Goal: Task Accomplishment & Management: Complete application form

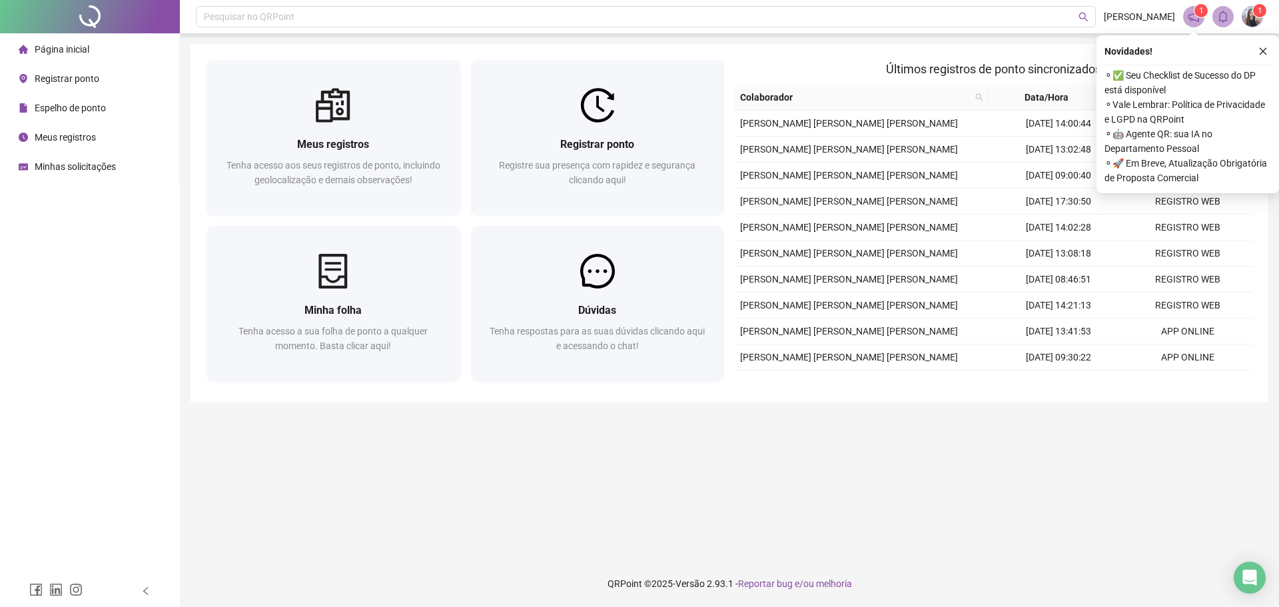
click at [68, 162] on span "Minhas solicitações" at bounding box center [75, 166] width 81 height 11
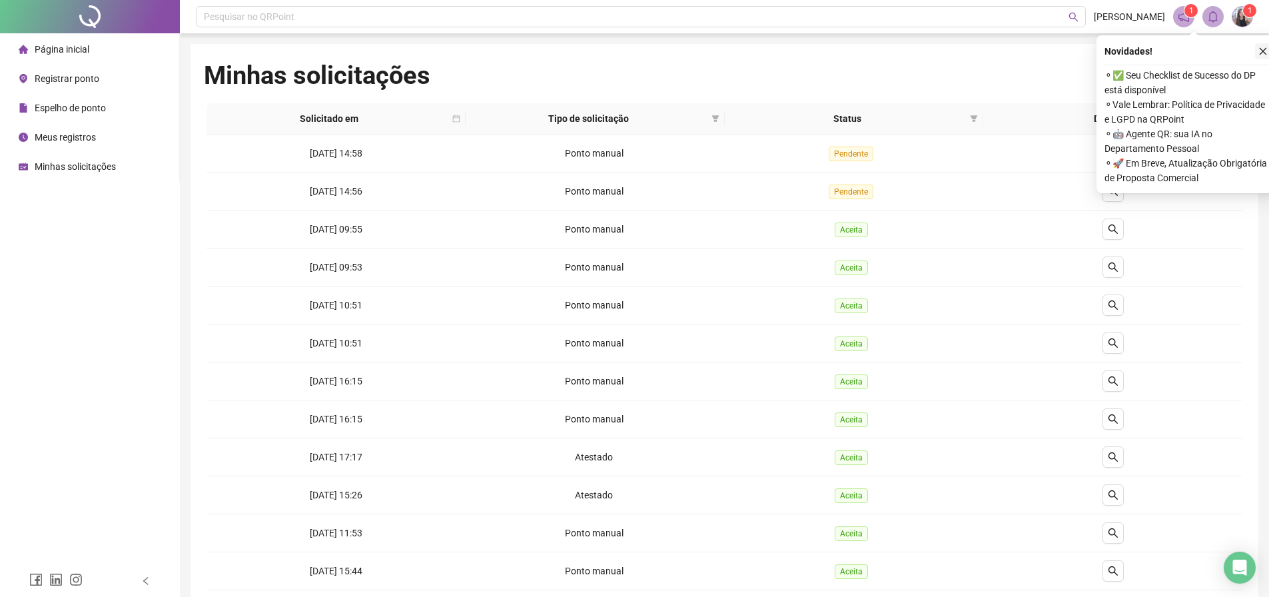
click at [1261, 51] on icon "close" at bounding box center [1262, 51] width 9 height 9
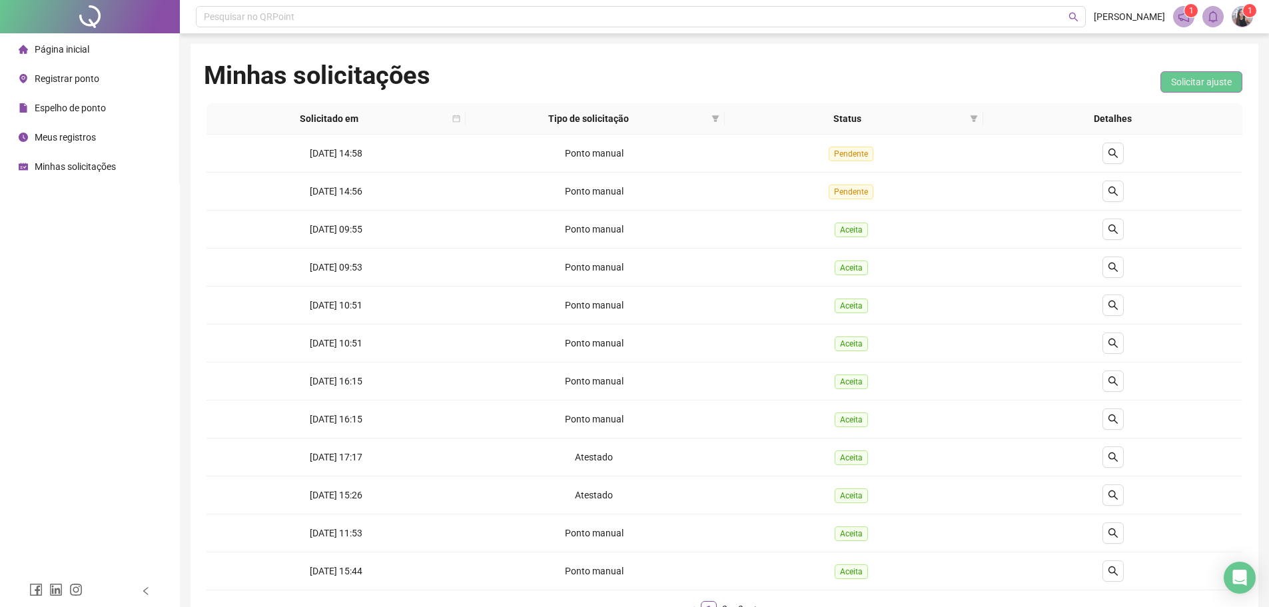
click at [1186, 83] on span "Solicitar ajuste" at bounding box center [1201, 82] width 61 height 15
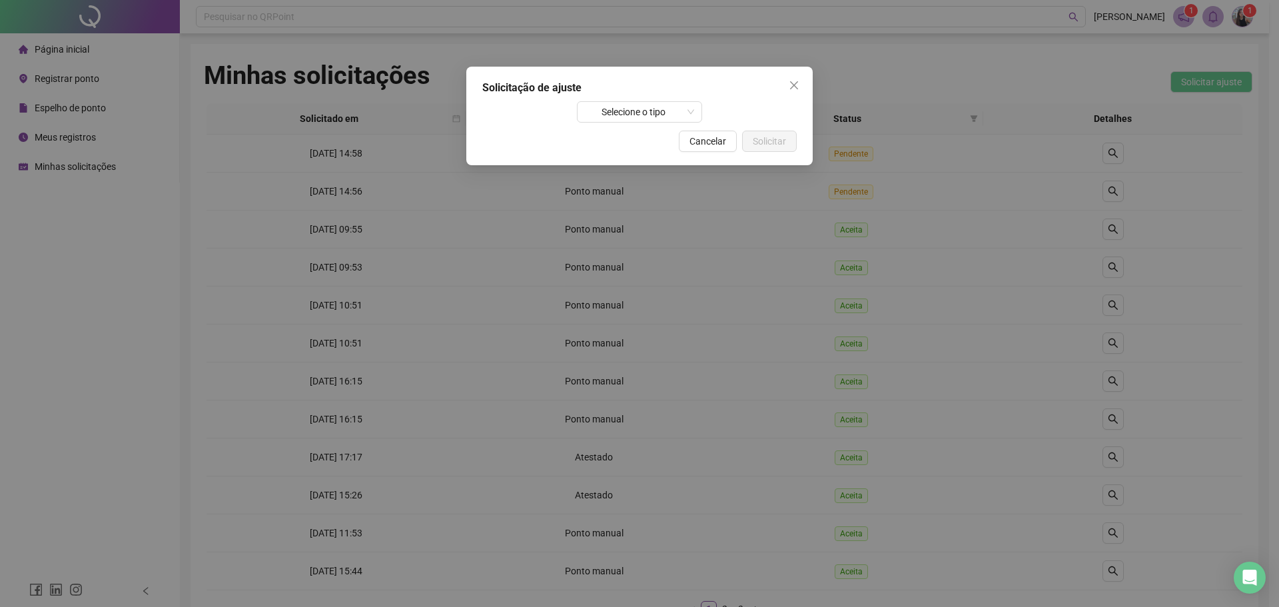
click at [675, 124] on div "Solicitação de ajuste Selecione o tipo Cancelar Solicitar" at bounding box center [639, 116] width 346 height 99
click at [668, 111] on span "Selecione o tipo" at bounding box center [640, 112] width 110 height 20
click at [655, 146] on div "Atestado" at bounding box center [639, 138] width 121 height 21
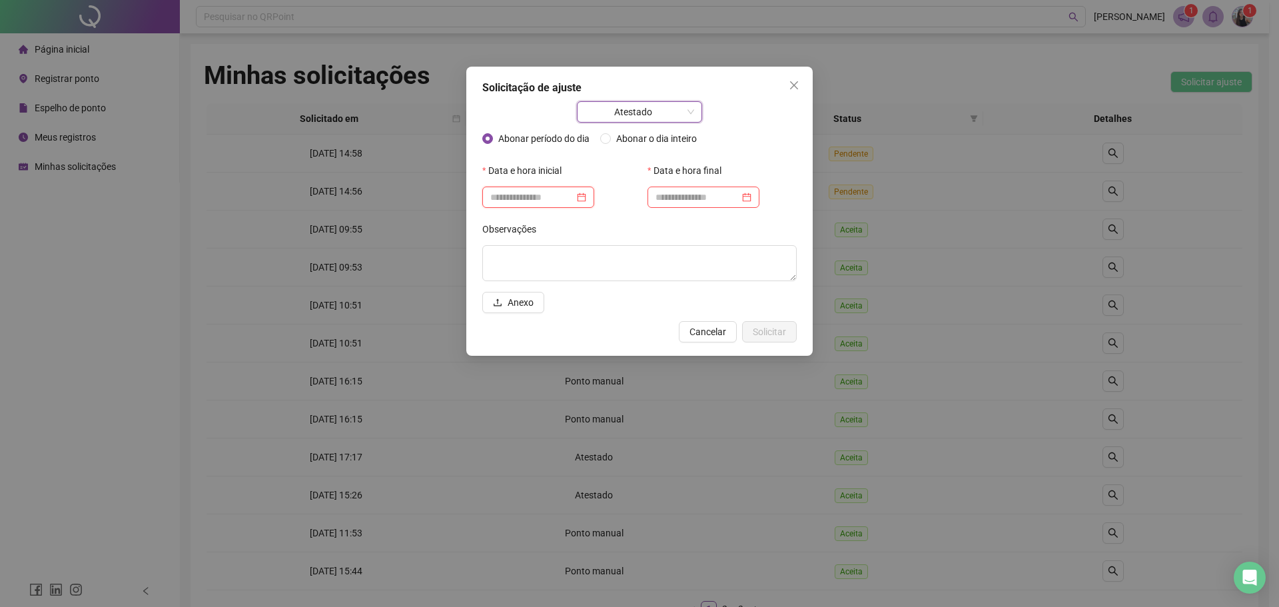
click at [574, 192] on input at bounding box center [532, 197] width 84 height 15
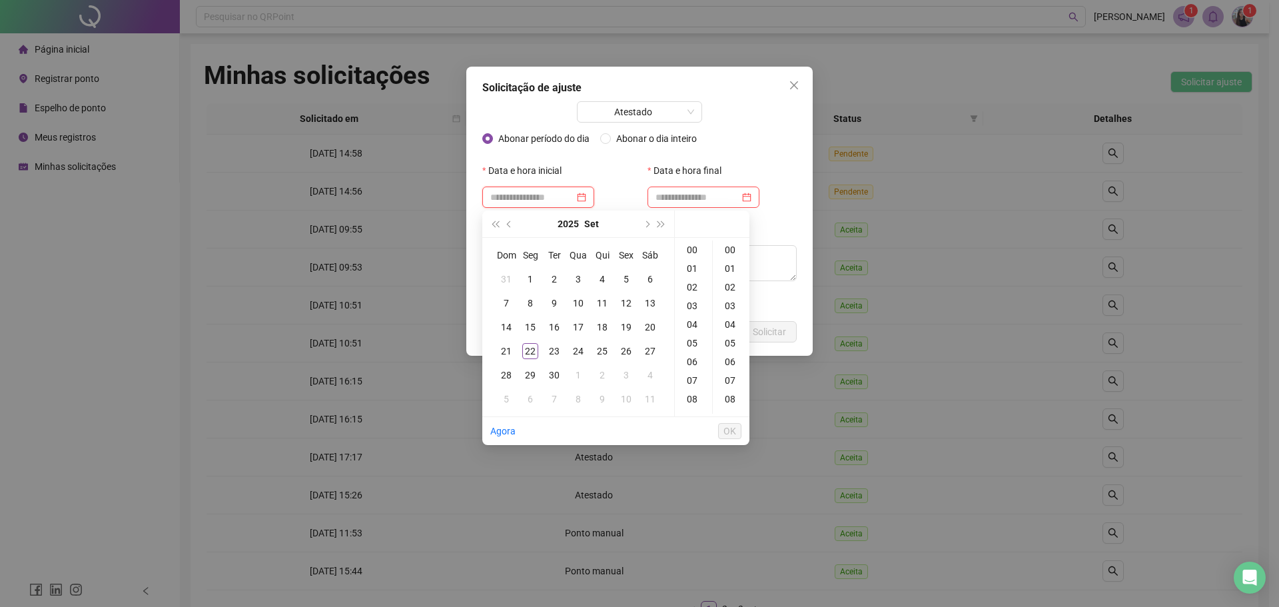
type input "**********"
click at [583, 157] on div "Abonar período do dia Abonar o dia inteiro" at bounding box center [639, 144] width 314 height 32
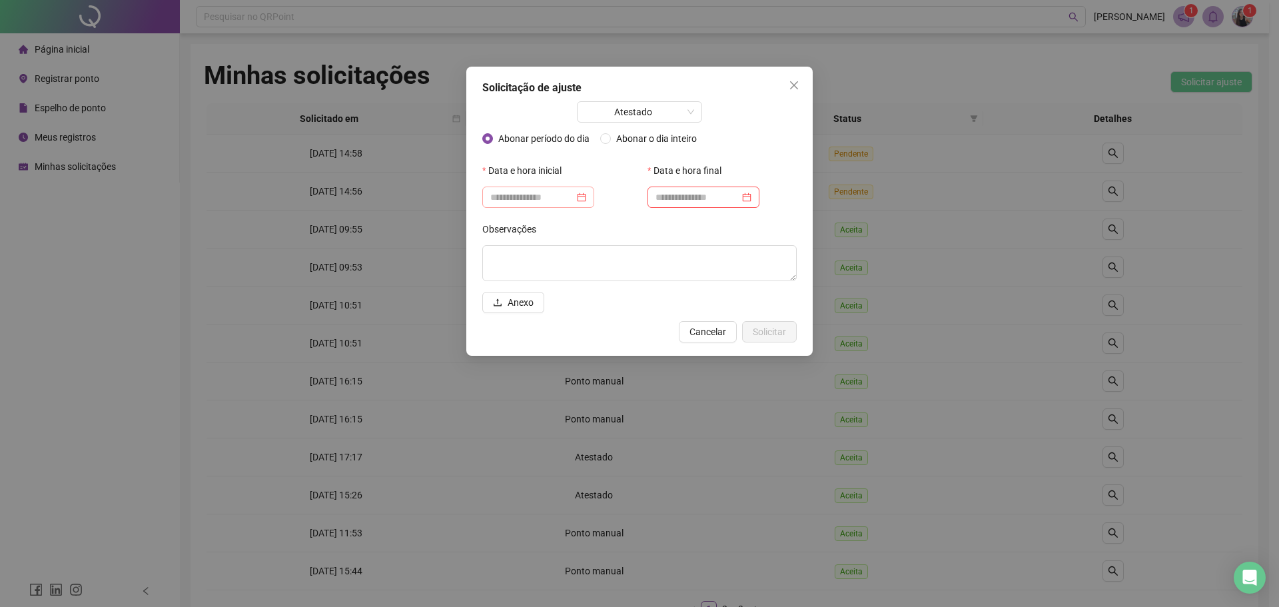
click at [556, 204] on div at bounding box center [538, 196] width 112 height 21
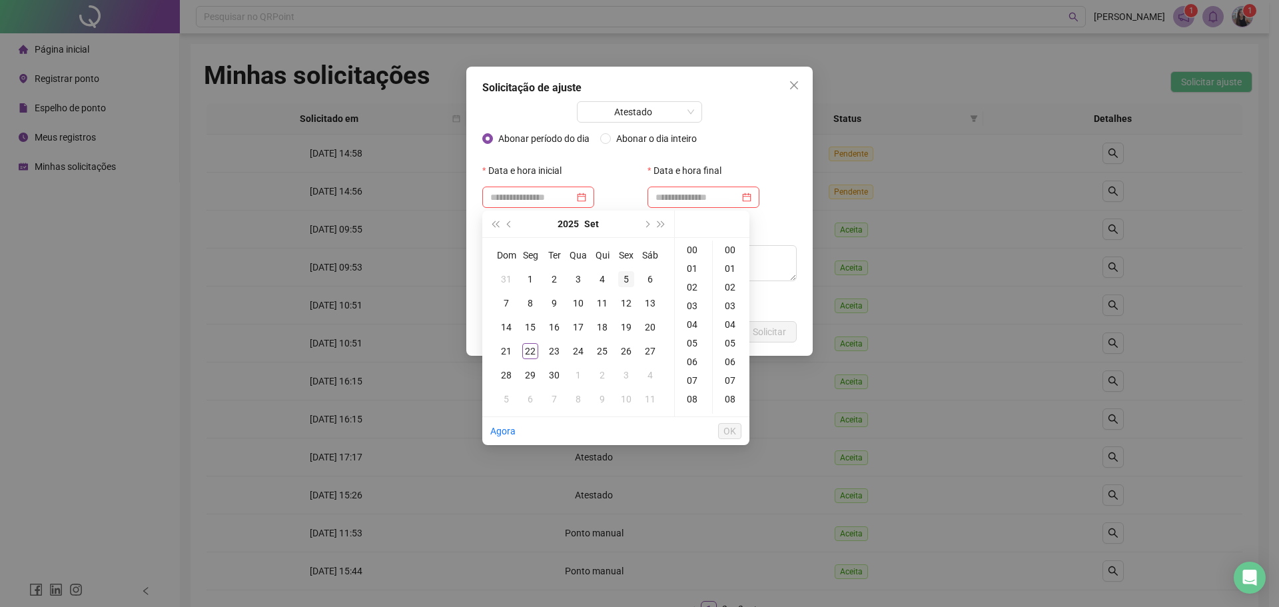
click at [629, 280] on div "5" at bounding box center [626, 279] width 16 height 16
click at [690, 274] on div "12" at bounding box center [693, 273] width 32 height 19
type input "**********"
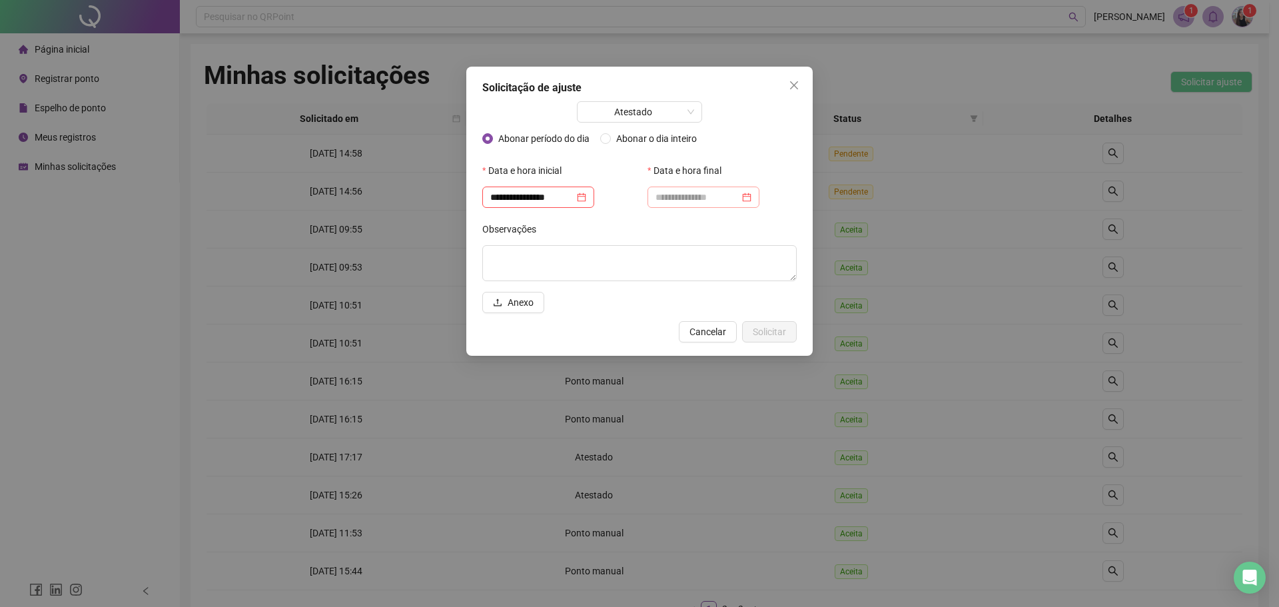
click at [721, 205] on div at bounding box center [703, 196] width 112 height 21
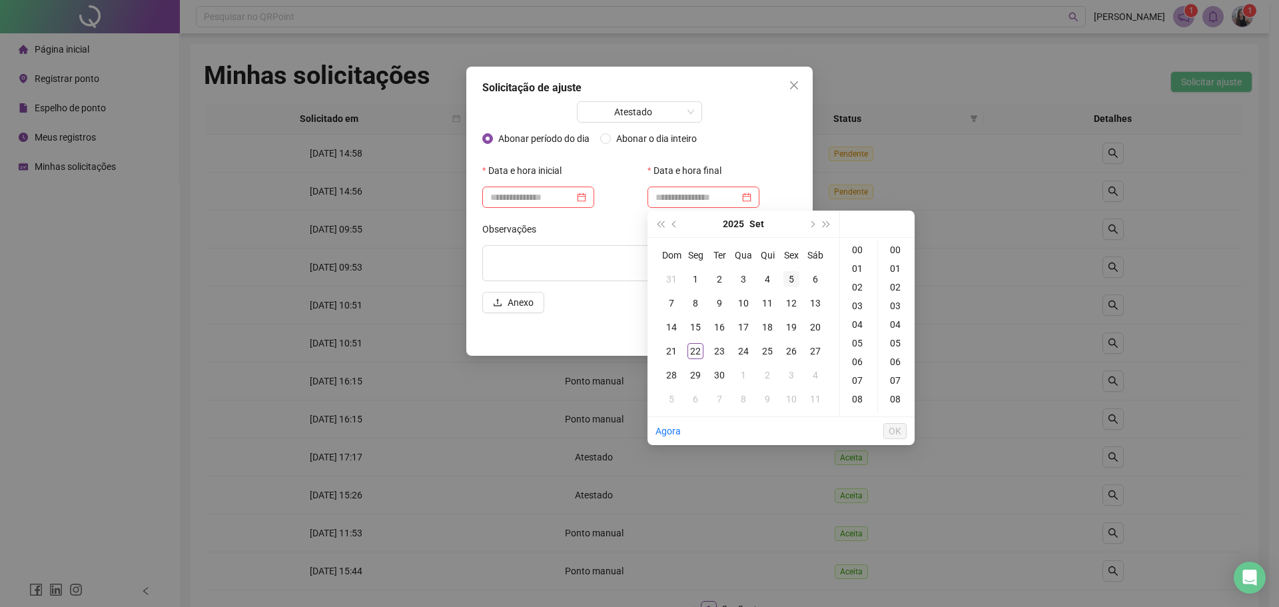
click at [791, 288] on td "5" at bounding box center [791, 279] width 24 height 24
click at [856, 366] on div "17" at bounding box center [858, 367] width 32 height 19
click at [897, 408] on div "30" at bounding box center [896, 409] width 32 height 19
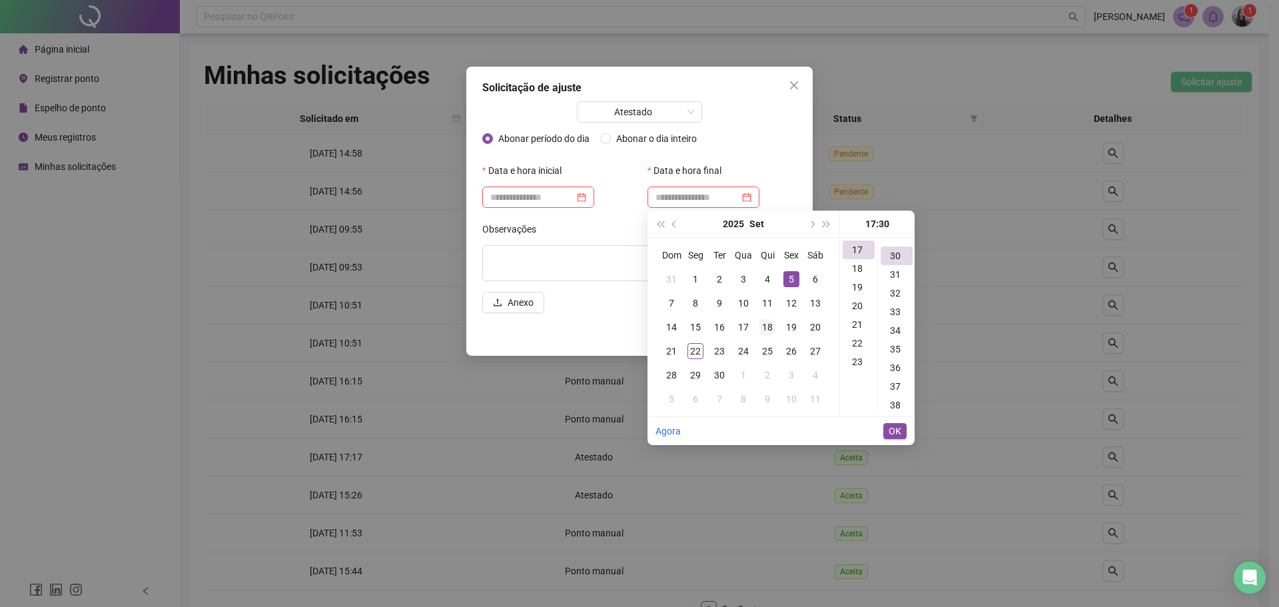
scroll to position [559, 0]
type input "**********"
click at [895, 432] on span "OK" at bounding box center [894, 431] width 13 height 15
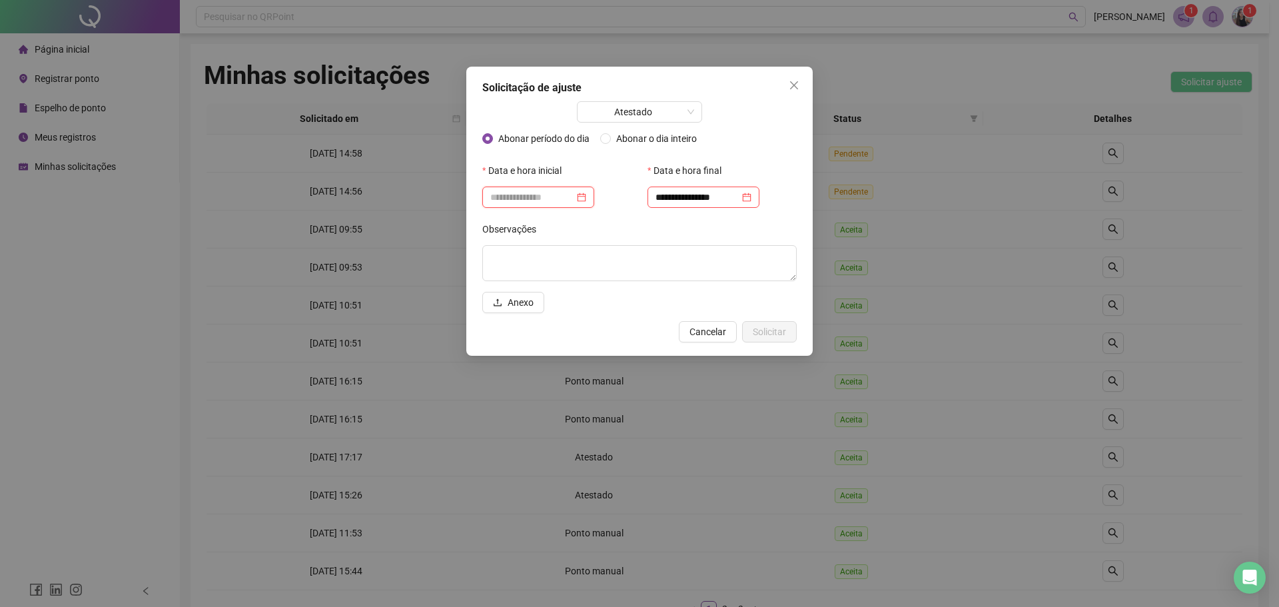
click at [550, 203] on input at bounding box center [532, 197] width 84 height 15
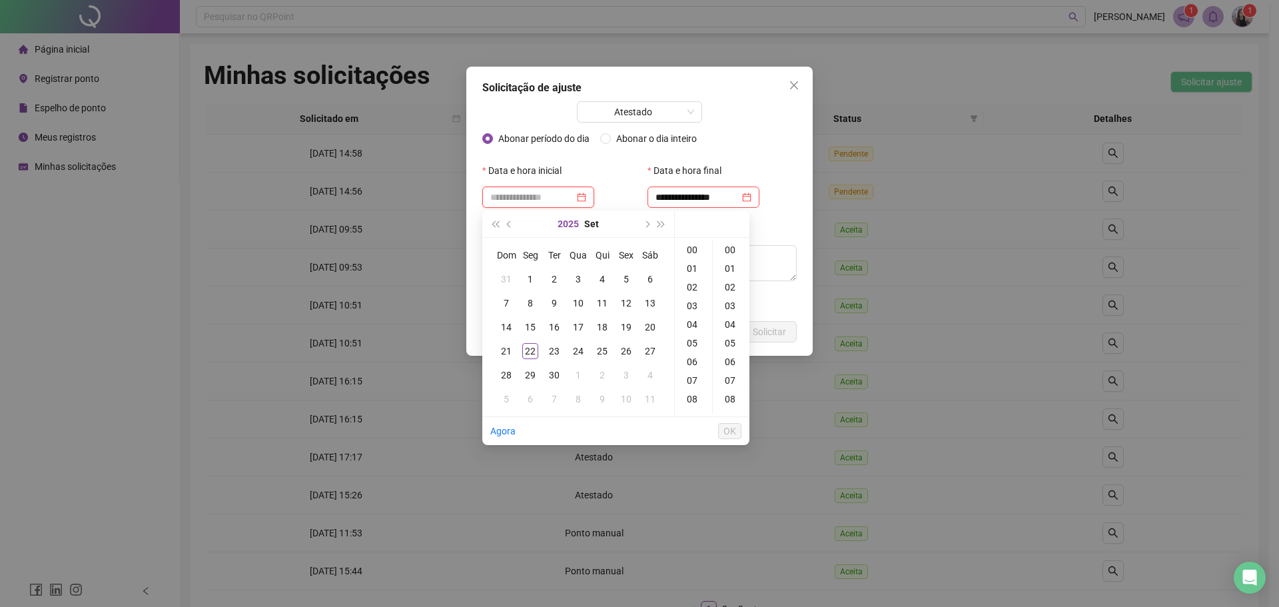
scroll to position [0, 0]
click at [626, 276] on div "5" at bounding box center [626, 279] width 16 height 16
click at [695, 344] on div "12" at bounding box center [693, 340] width 32 height 19
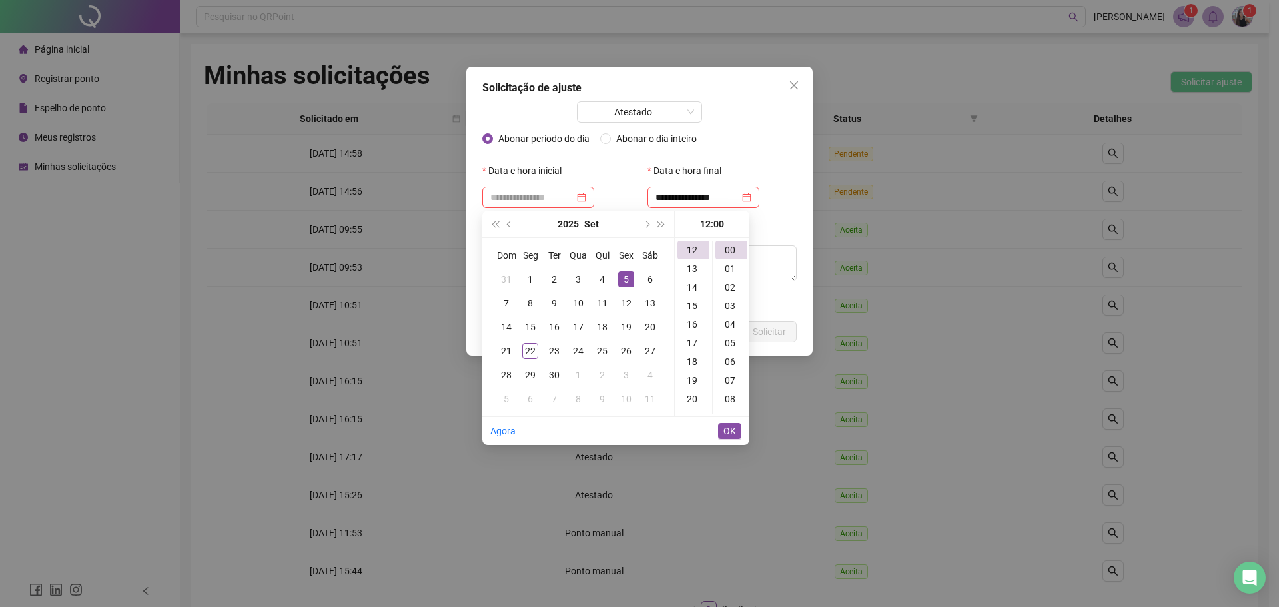
type input "**********"
click at [726, 434] on span "OK" at bounding box center [729, 431] width 13 height 15
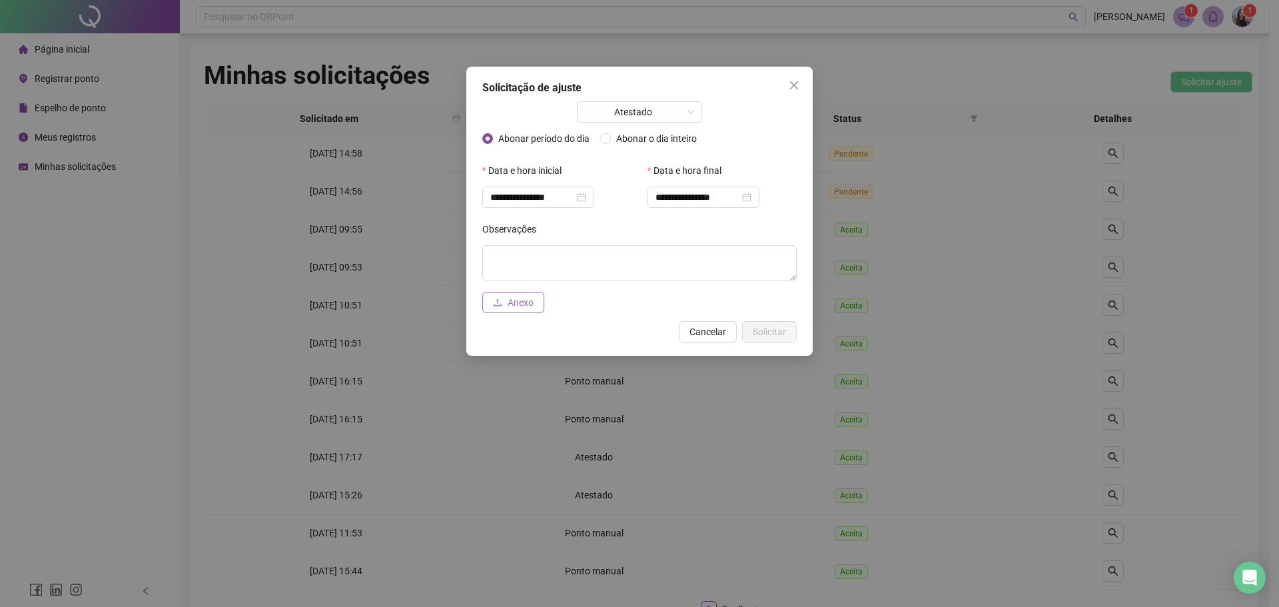
click at [540, 294] on button "Anexo" at bounding box center [513, 302] width 62 height 21
click at [501, 306] on icon "upload" at bounding box center [497, 302] width 9 height 9
click at [758, 331] on span "Solicitar" at bounding box center [769, 331] width 33 height 15
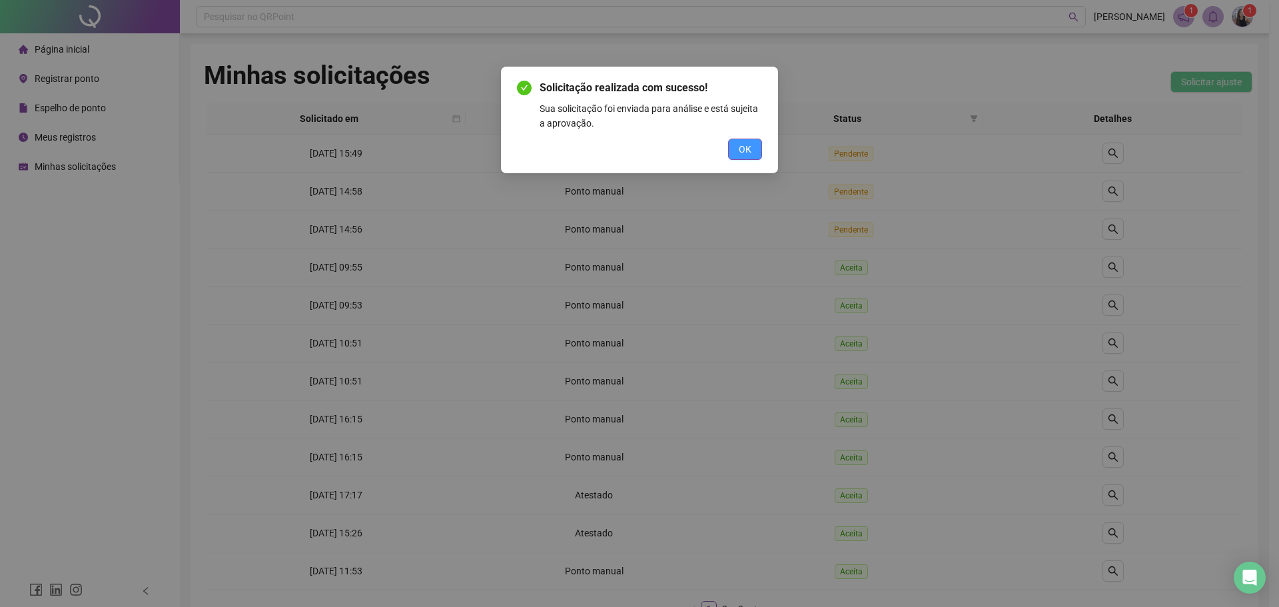
click at [745, 151] on span "OK" at bounding box center [745, 149] width 13 height 15
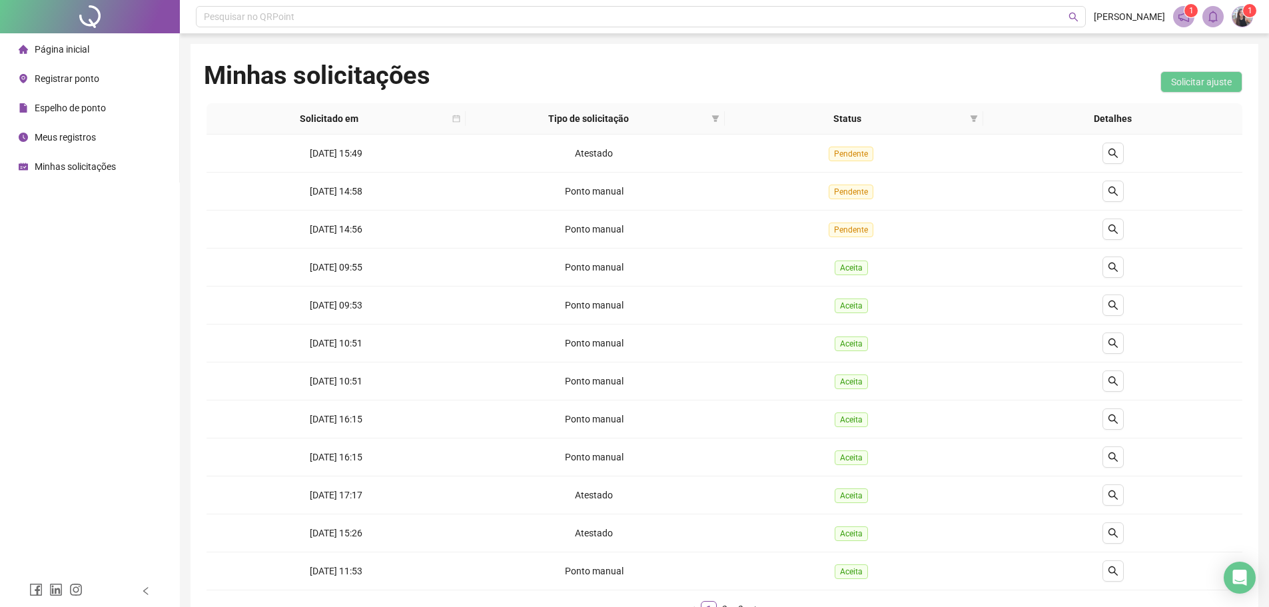
click at [64, 49] on span "Página inicial" at bounding box center [62, 49] width 55 height 11
